Goal: Information Seeking & Learning: Compare options

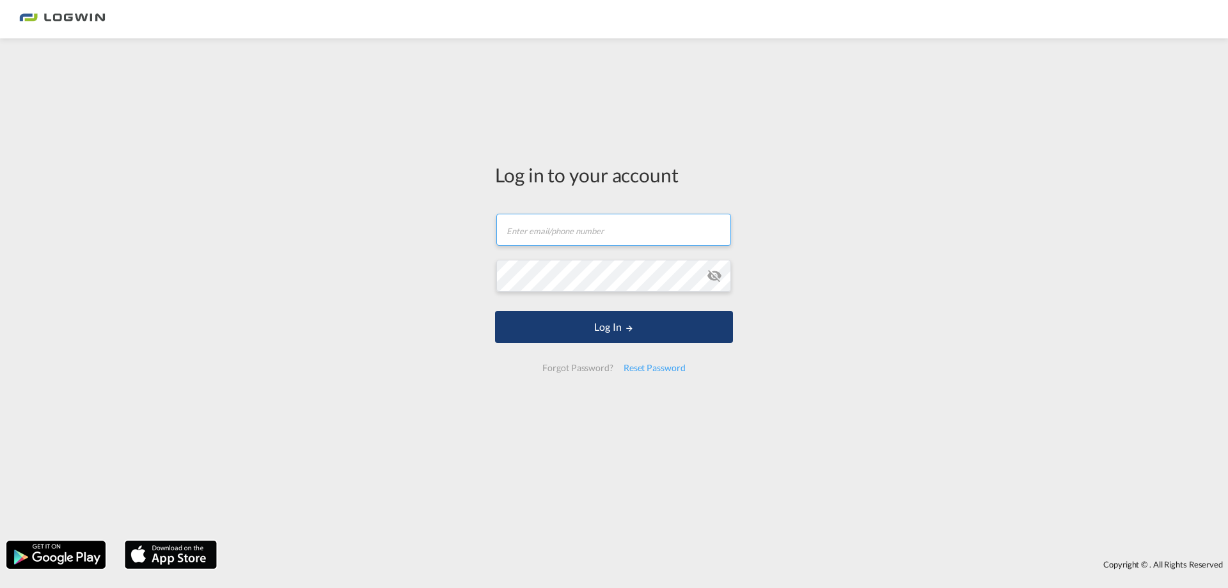
type input "[EMAIL_ADDRESS][DOMAIN_NAME]"
click at [686, 326] on button "Log In" at bounding box center [614, 327] width 238 height 32
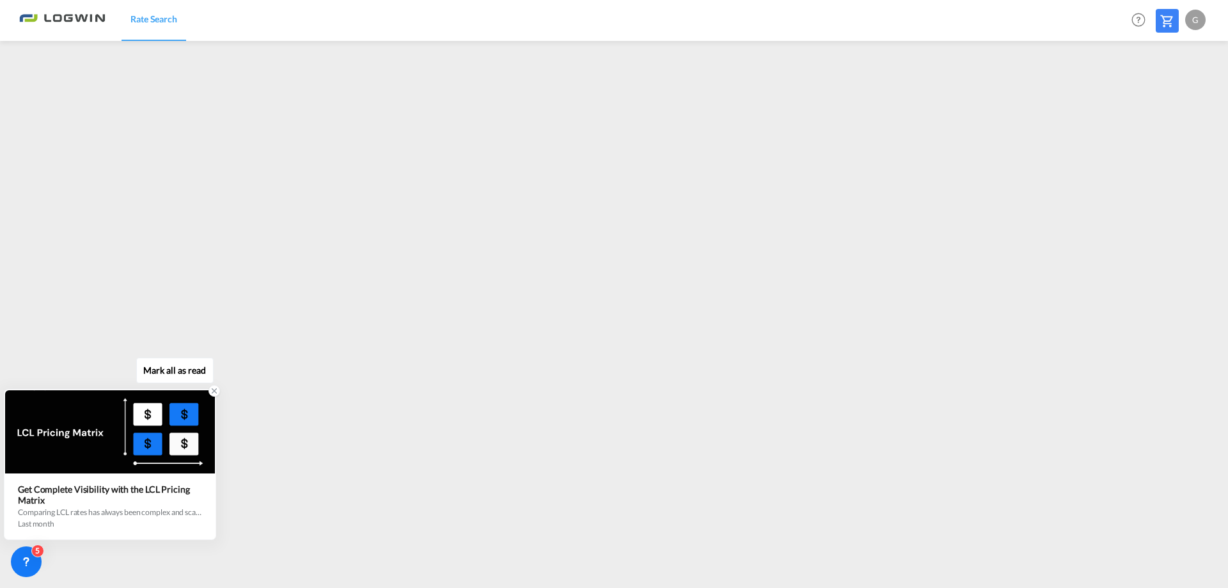
click at [216, 392] on icon at bounding box center [214, 390] width 9 height 9
